Goal: Task Accomplishment & Management: Manage account settings

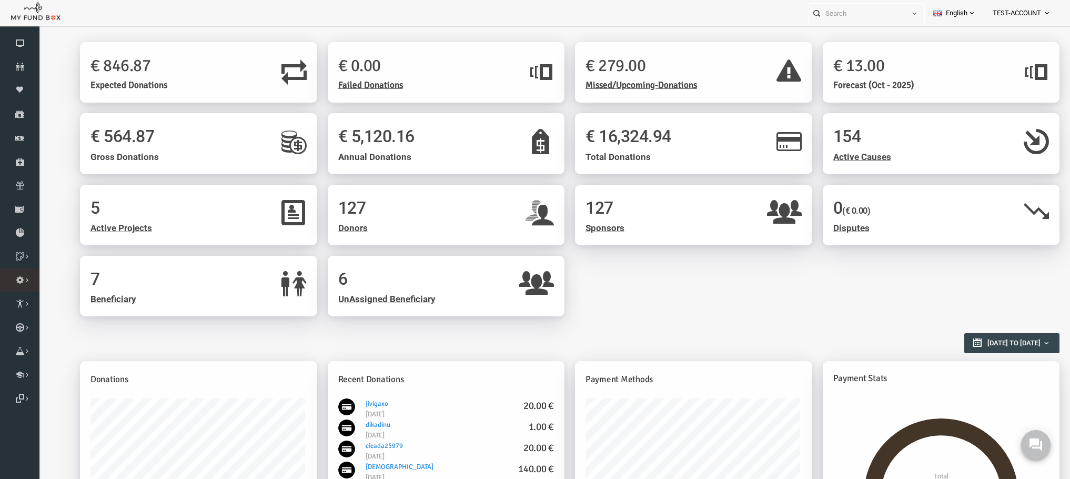
click at [0, 0] on span "Administration" at bounding box center [0, 0] width 0 height 0
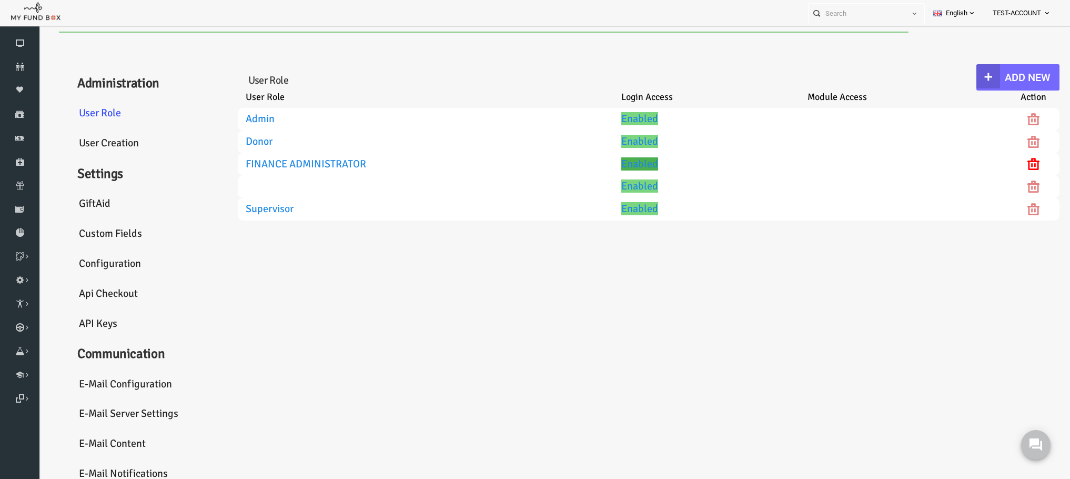
select select "100"
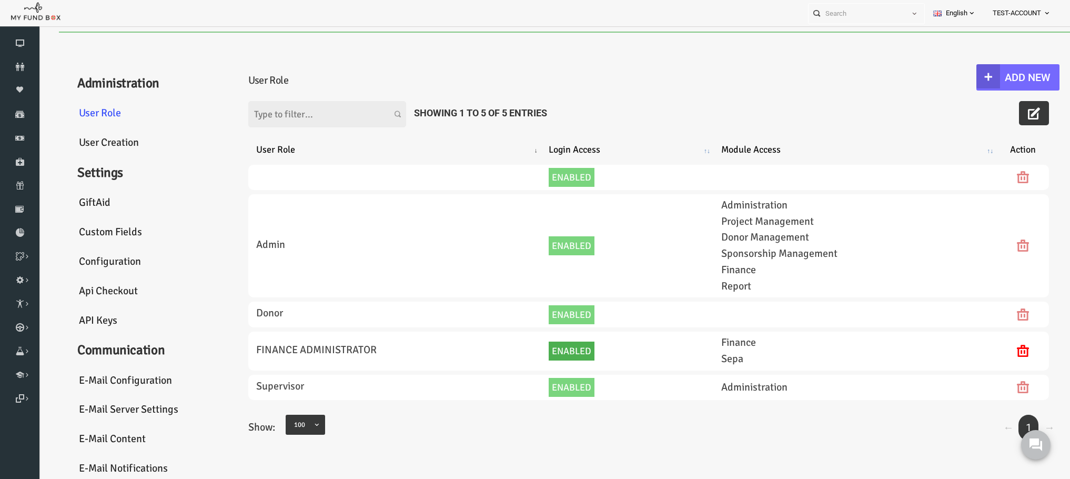
scroll to position [48, 0]
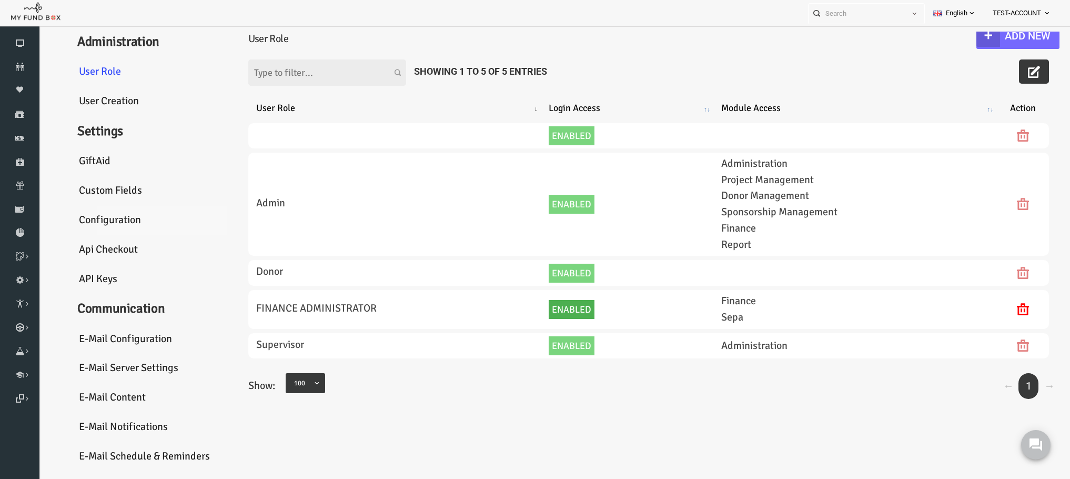
click at [100, 213] on link "Configuration" at bounding box center [128, 220] width 158 height 30
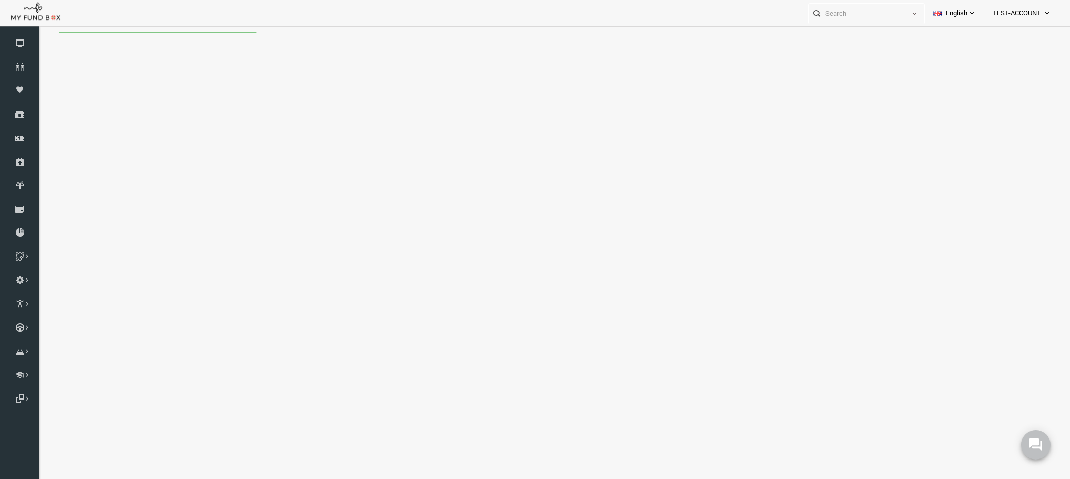
scroll to position [0, 0]
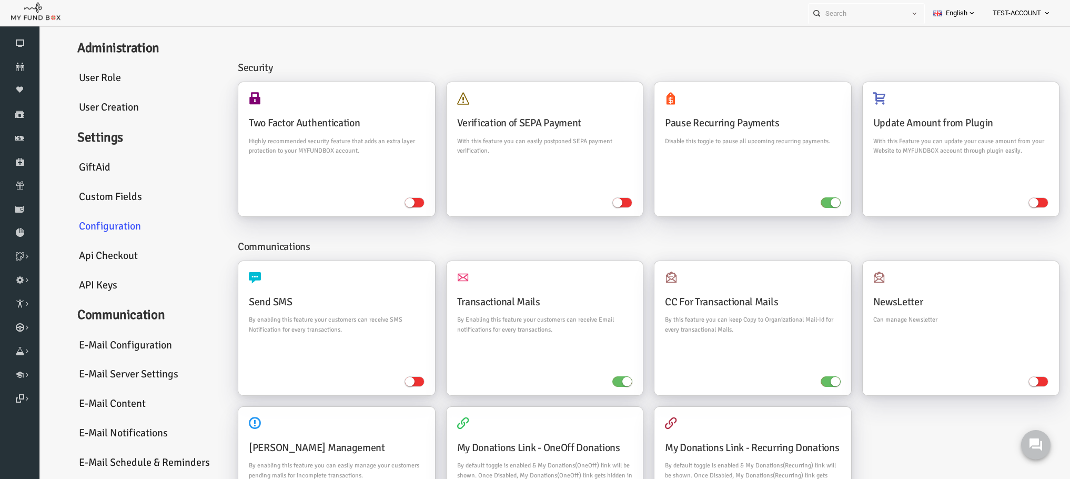
click at [90, 262] on link "Api Checkout" at bounding box center [128, 256] width 158 height 30
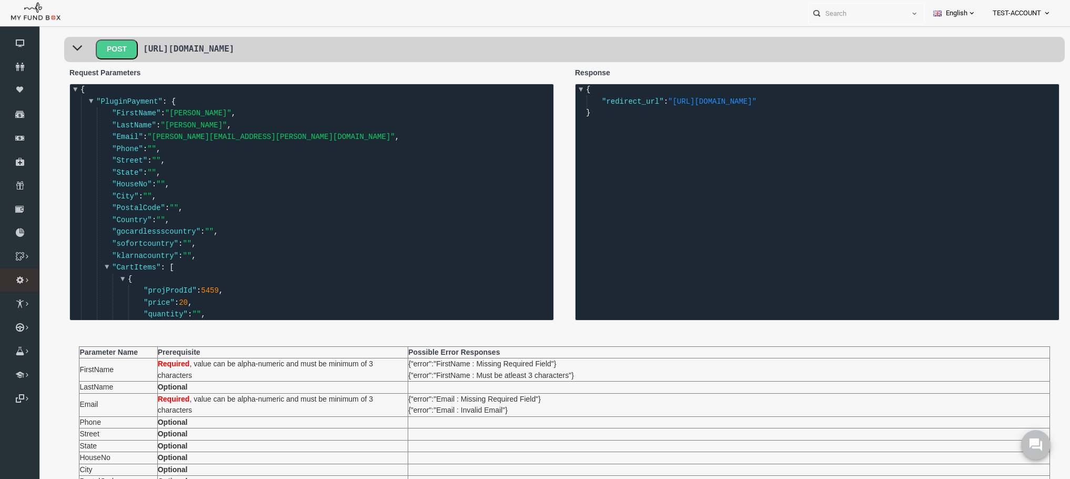
click at [0, 0] on span "Administration" at bounding box center [0, 0] width 0 height 0
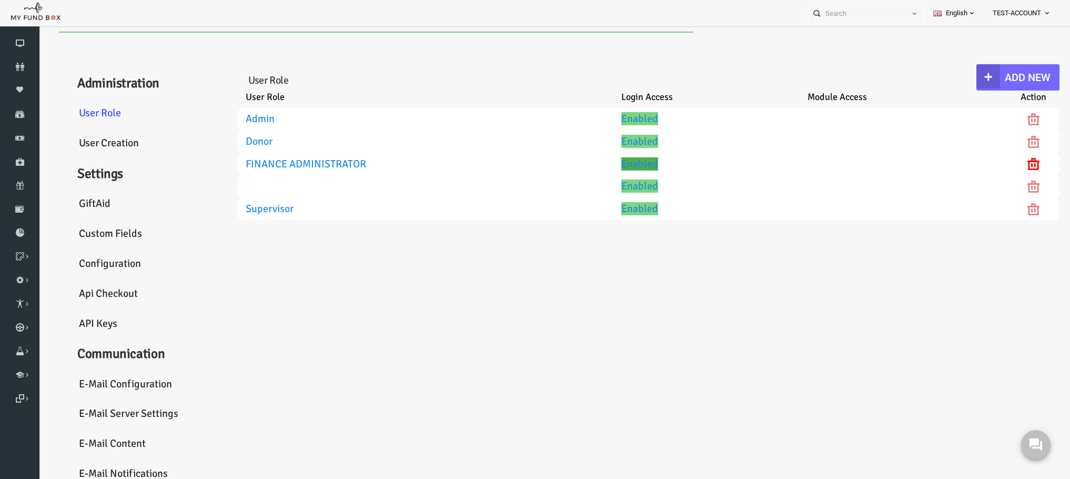
select select "100"
